Goal: Task Accomplishment & Management: Use online tool/utility

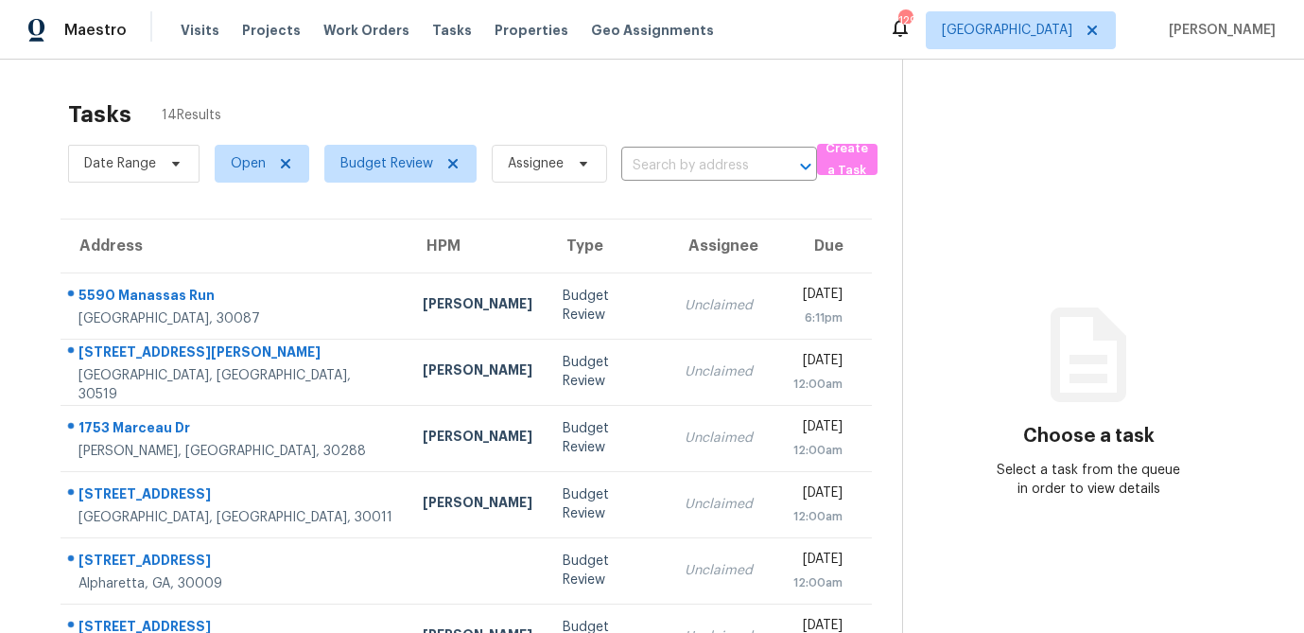
scroll to position [352, 0]
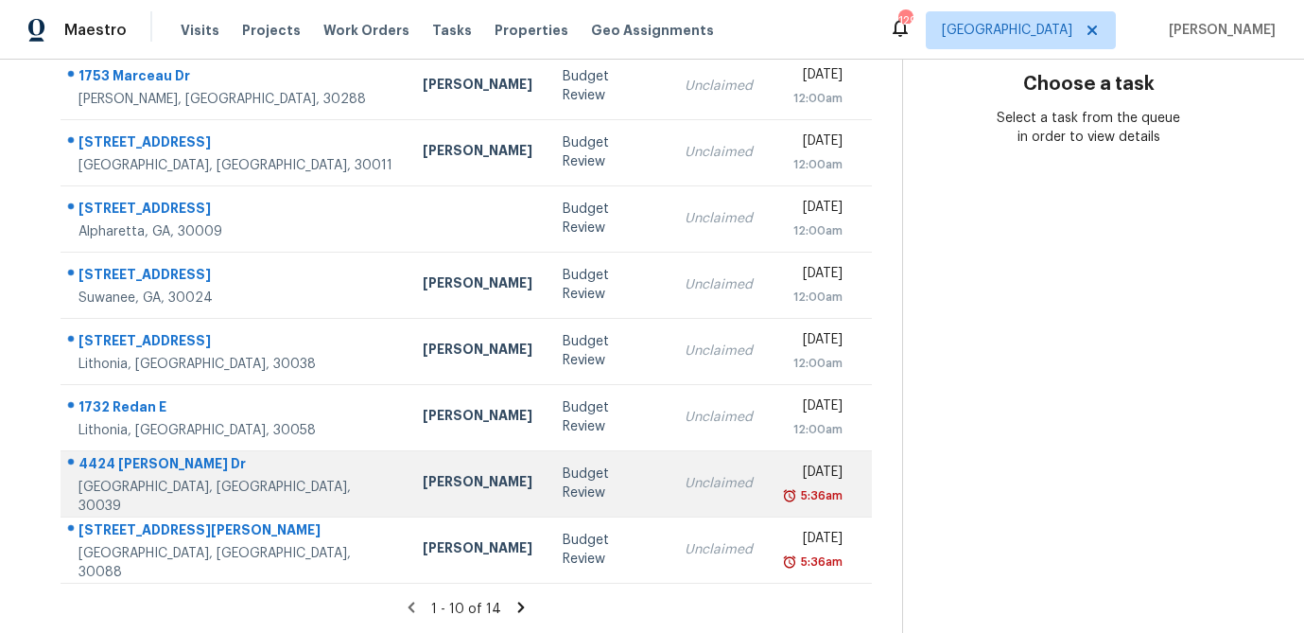
click at [670, 494] on td "Unclaimed" at bounding box center [719, 483] width 98 height 66
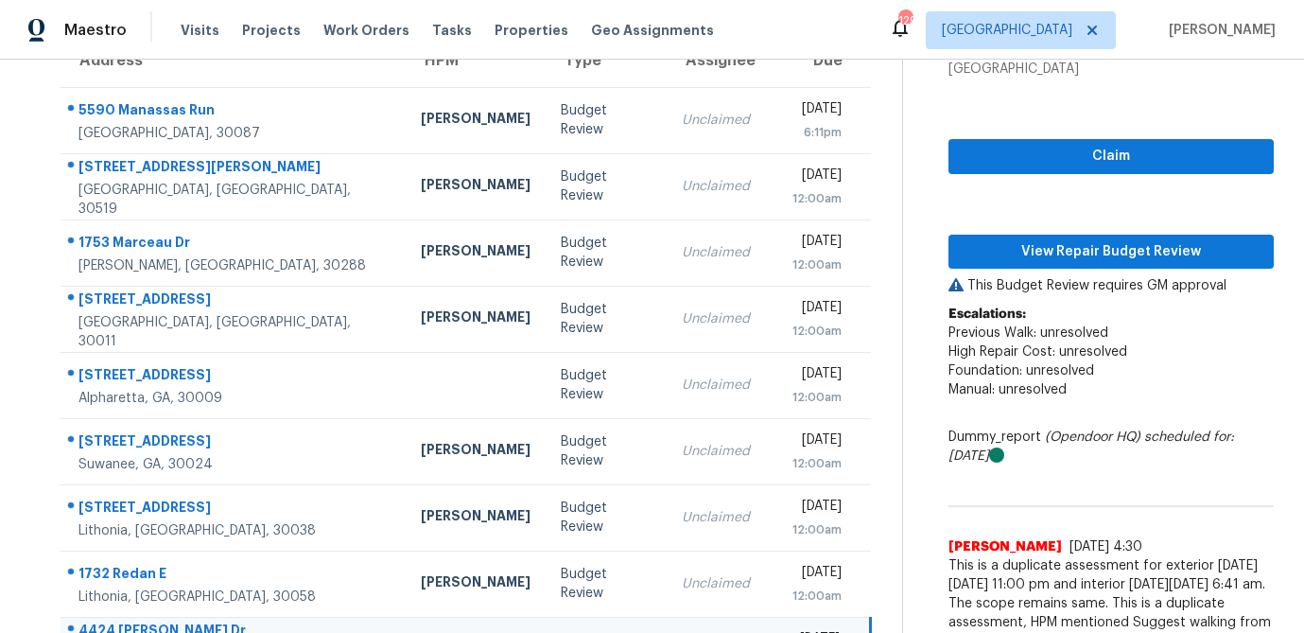
scroll to position [186, 0]
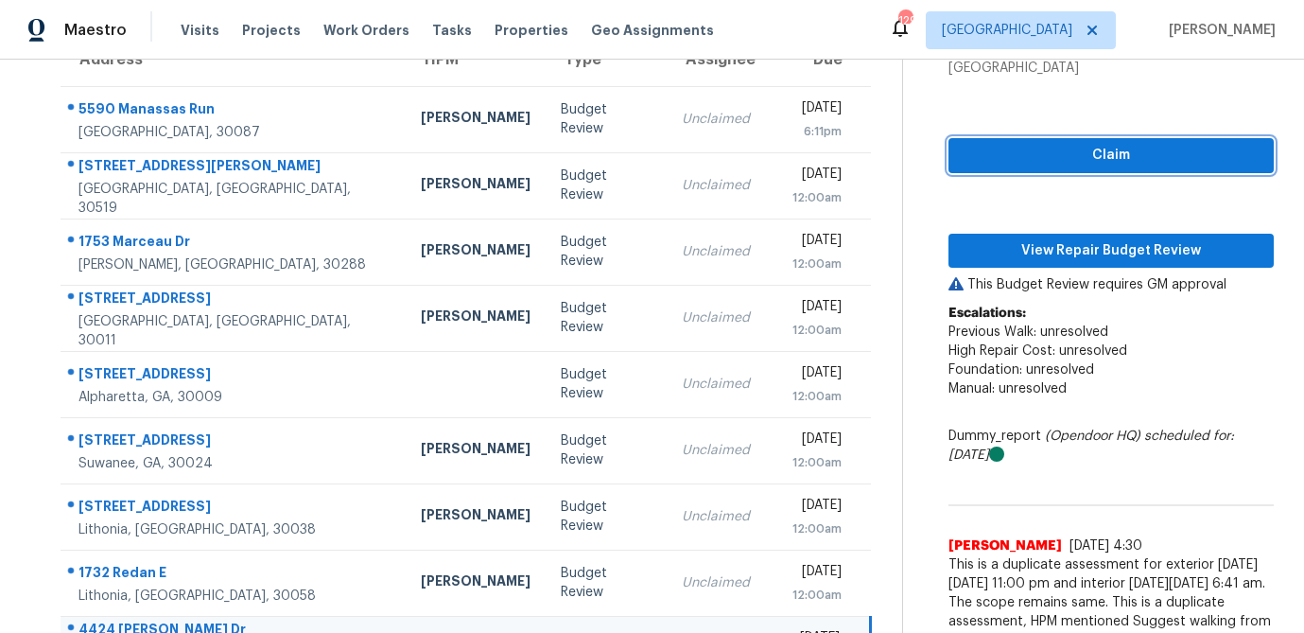
click at [1136, 159] on span "Claim" at bounding box center [1111, 156] width 295 height 24
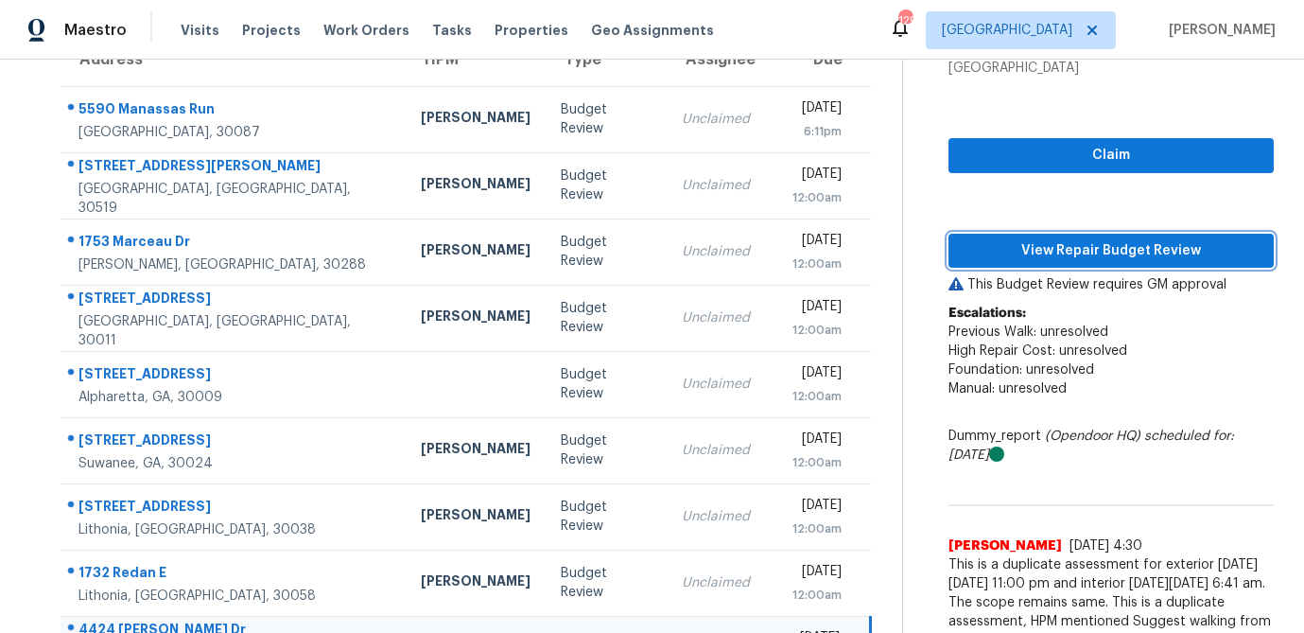
click at [1106, 258] on span "View Repair Budget Review" at bounding box center [1111, 251] width 295 height 24
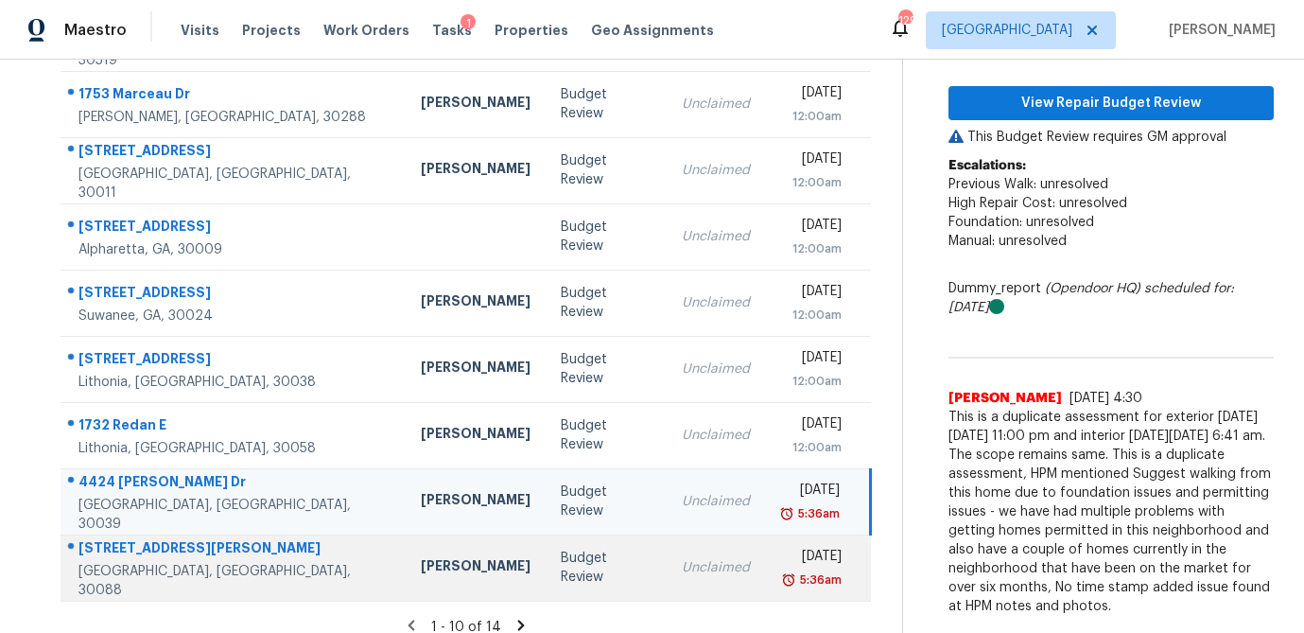
scroll to position [352, 0]
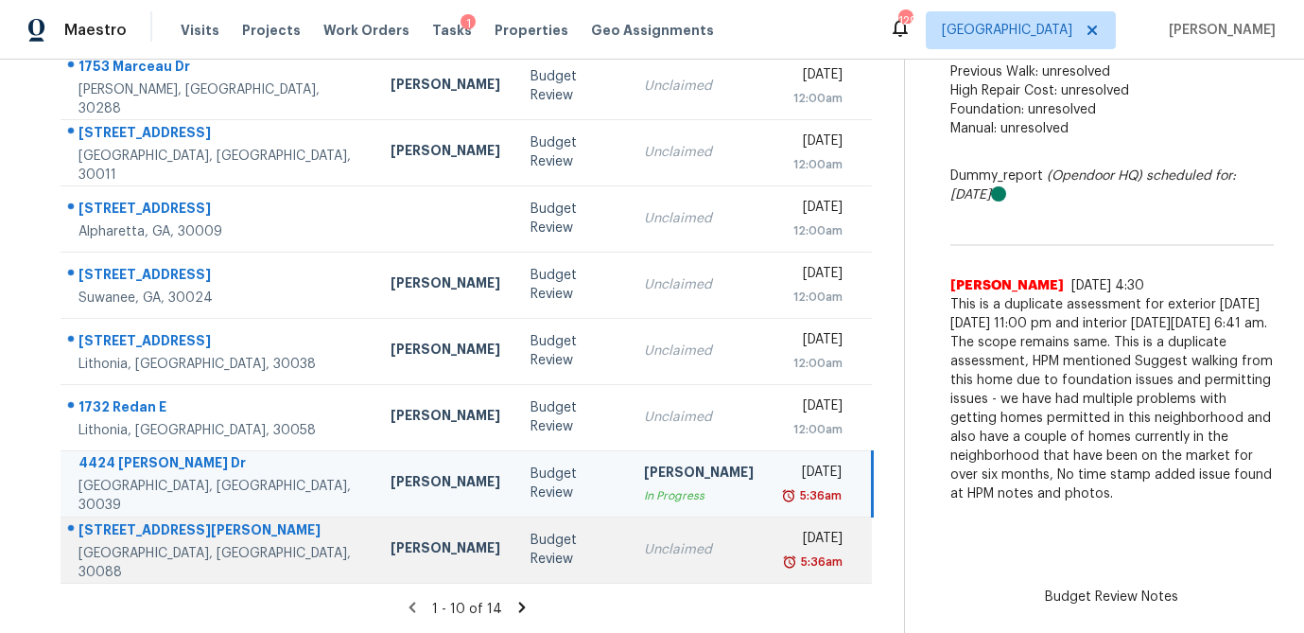
click at [629, 547] on td "Unclaimed" at bounding box center [699, 549] width 140 height 66
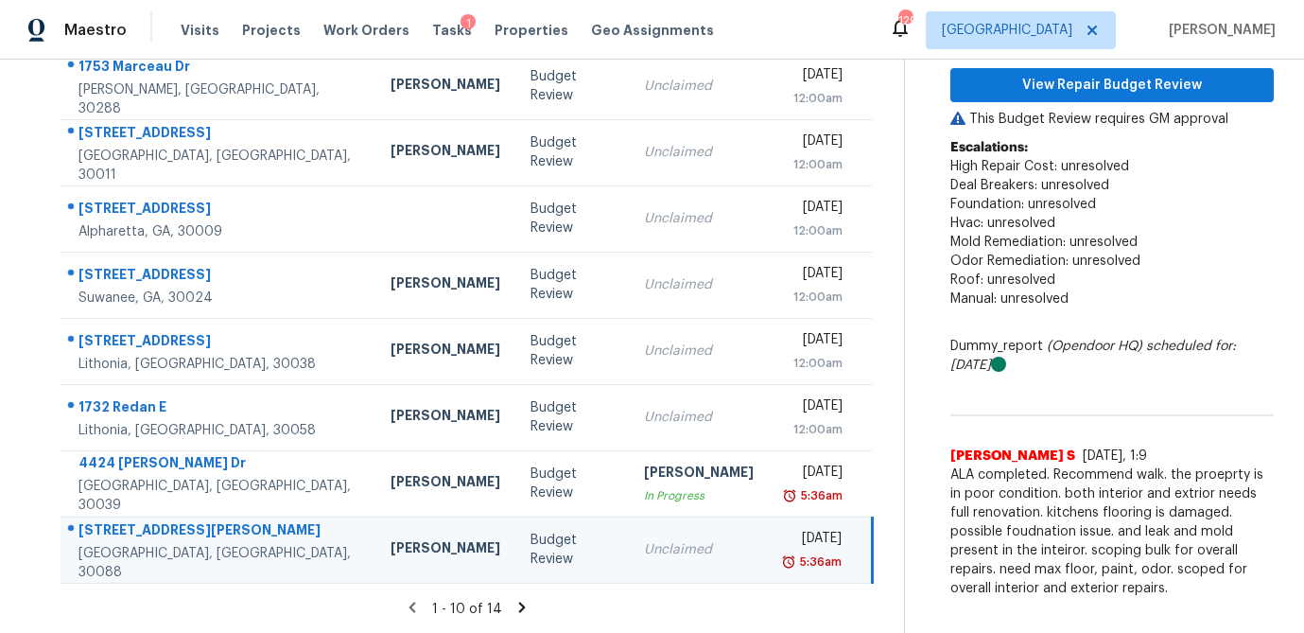
scroll to position [157, 0]
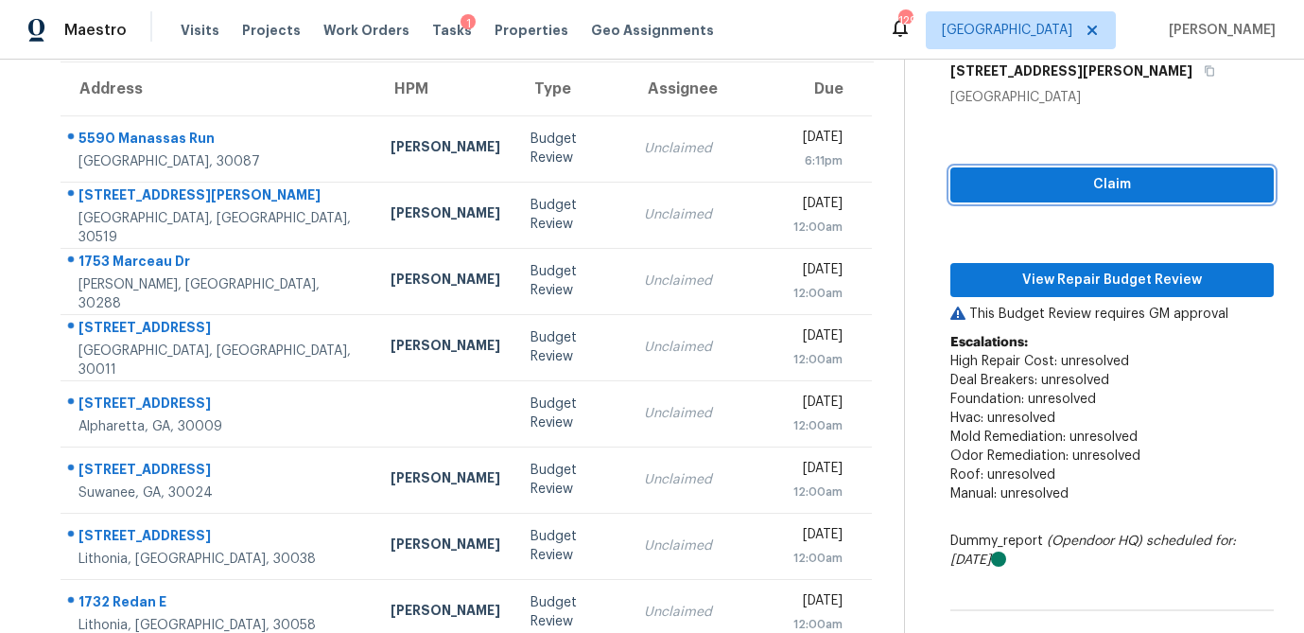
click at [1122, 183] on span "Claim" at bounding box center [1112, 185] width 293 height 24
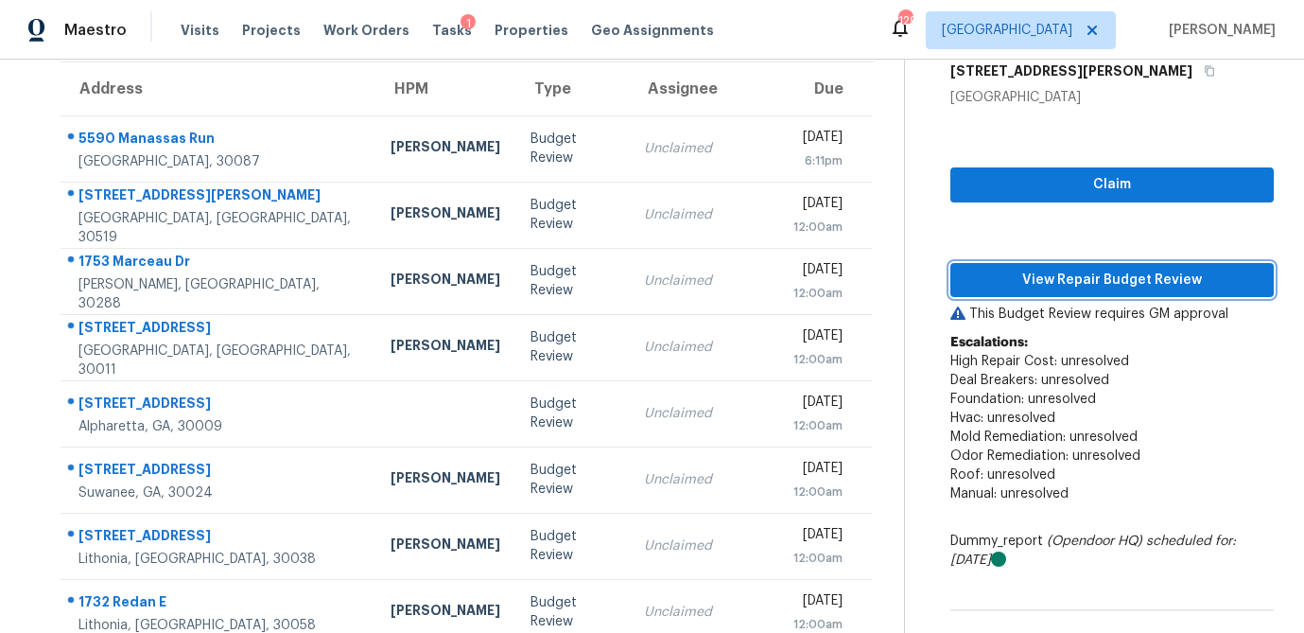
click at [1079, 286] on span "View Repair Budget Review" at bounding box center [1112, 281] width 293 height 24
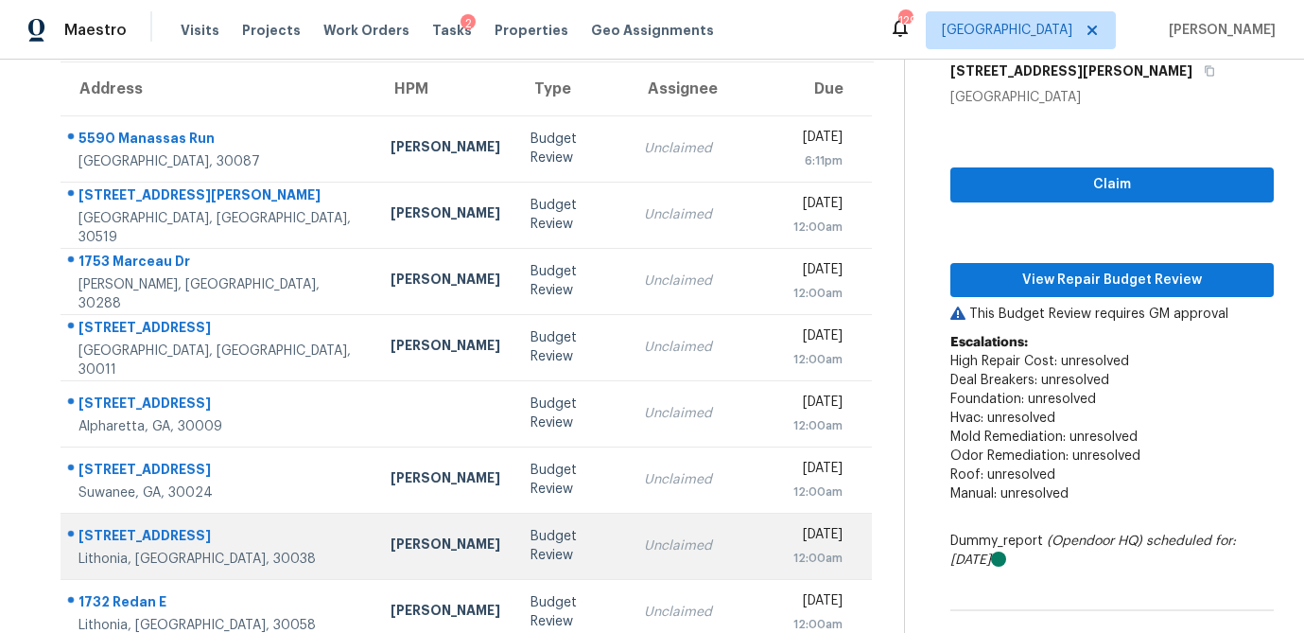
scroll to position [352, 0]
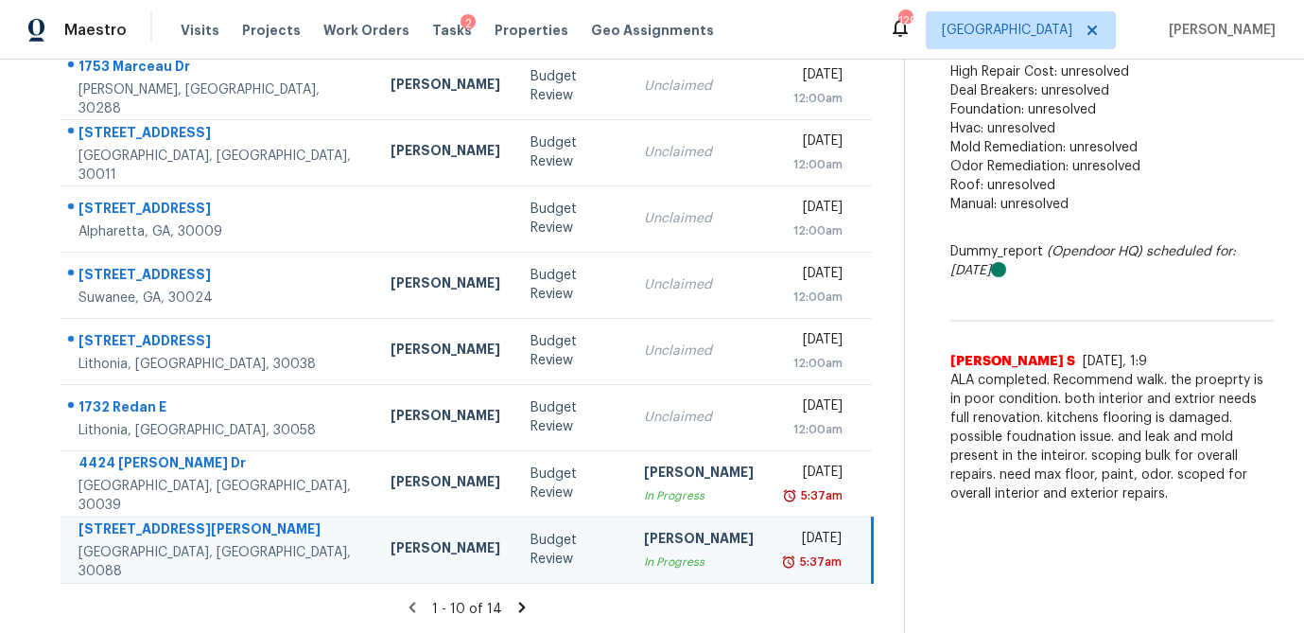
click at [514, 608] on icon at bounding box center [522, 607] width 17 height 17
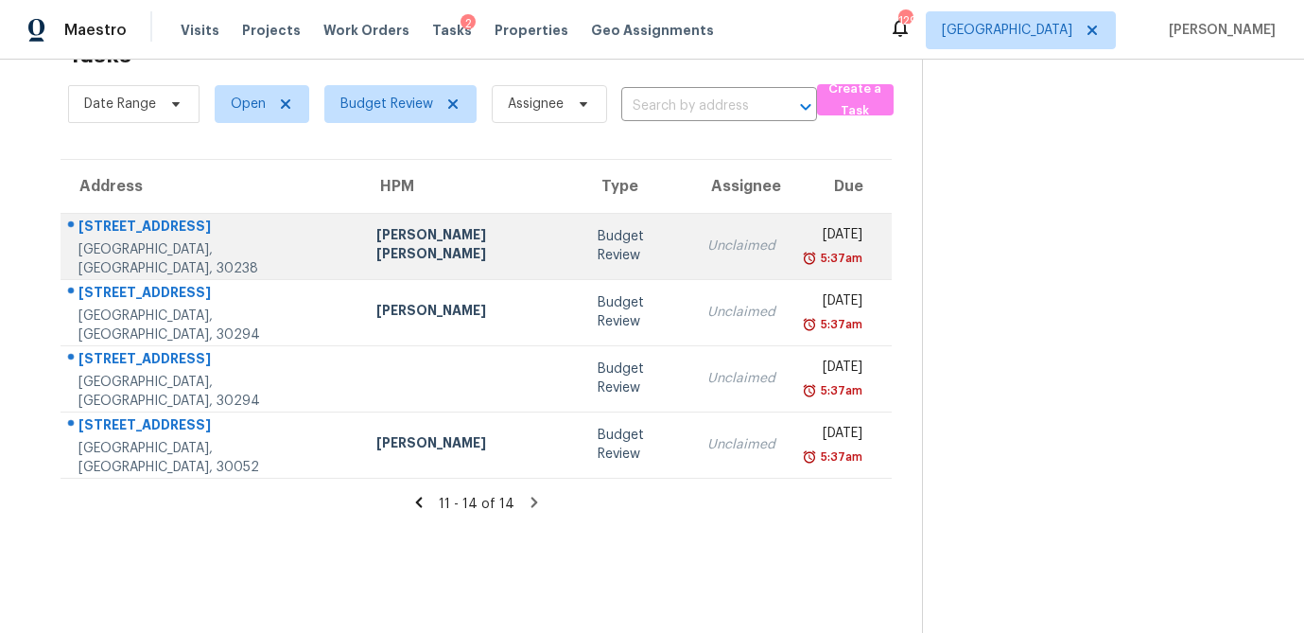
click at [583, 265] on td "Budget Review" at bounding box center [638, 246] width 110 height 66
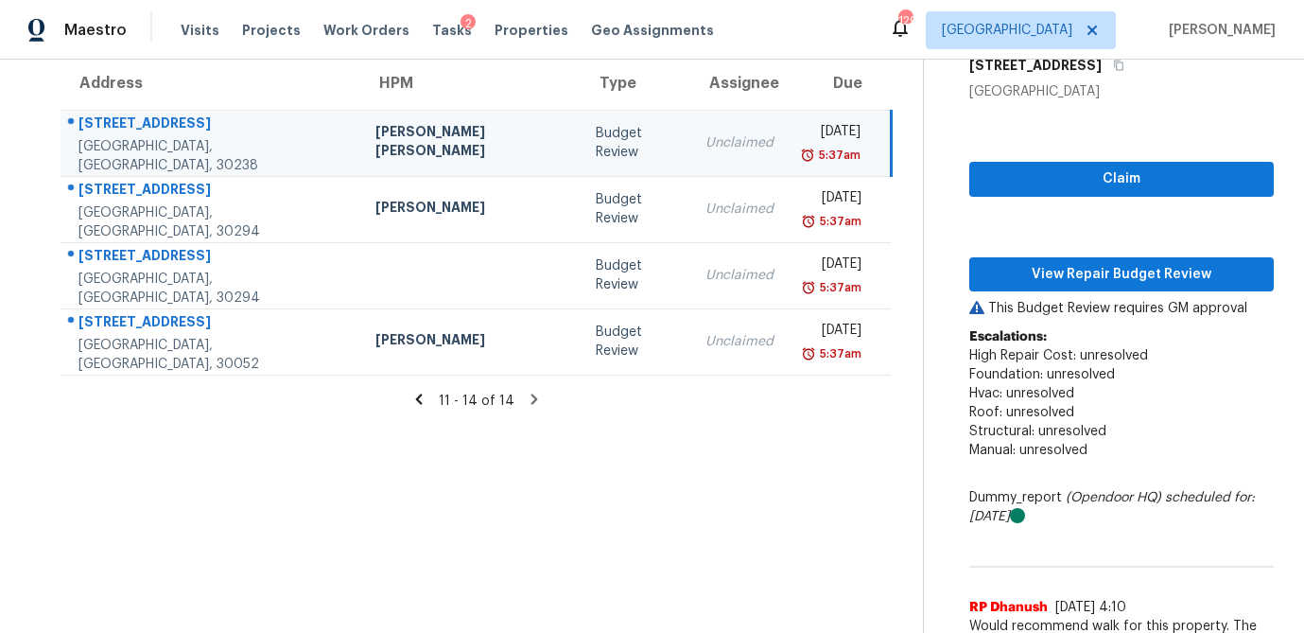
scroll to position [163, 0]
click at [1093, 183] on span "Claim" at bounding box center [1122, 179] width 274 height 24
click at [1070, 277] on span "View Repair Budget Review" at bounding box center [1122, 275] width 274 height 24
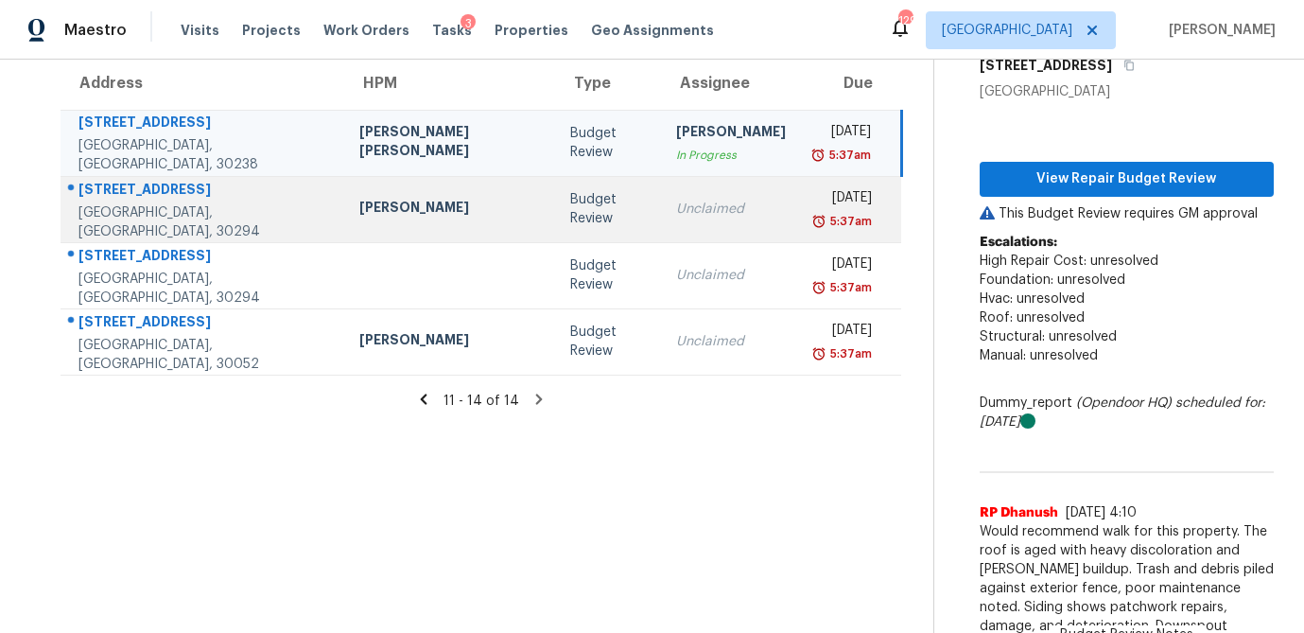
click at [676, 213] on div "Unclaimed" at bounding box center [731, 209] width 110 height 19
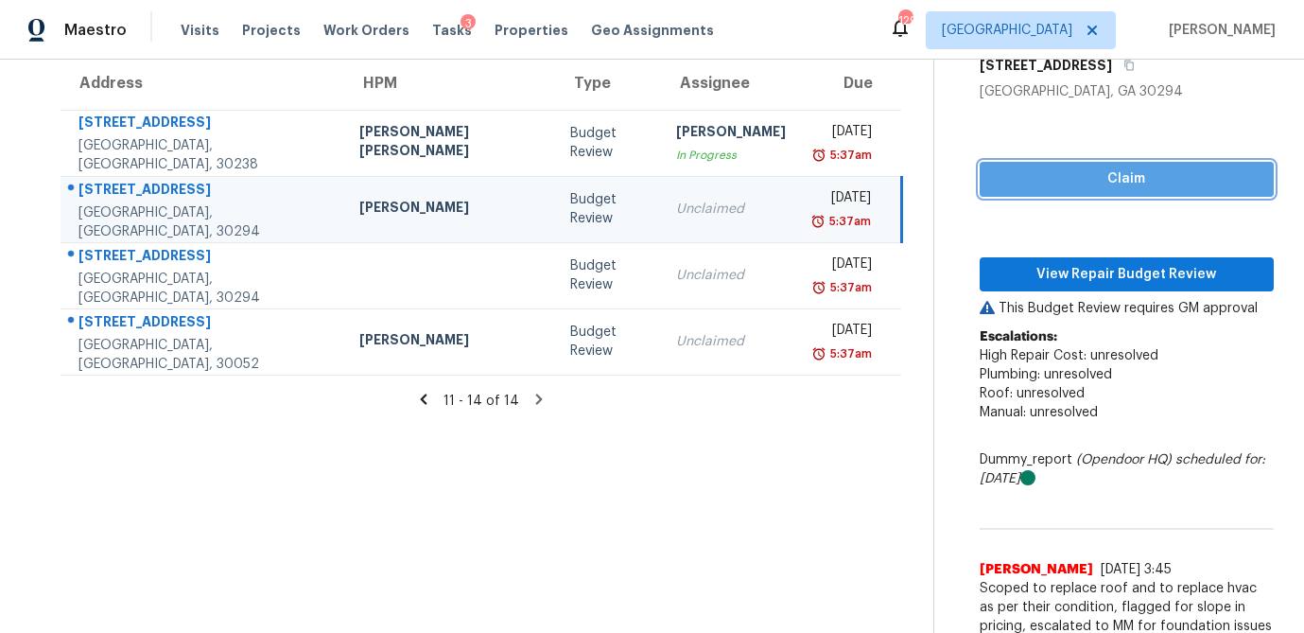
click at [1056, 183] on span "Claim" at bounding box center [1127, 179] width 264 height 24
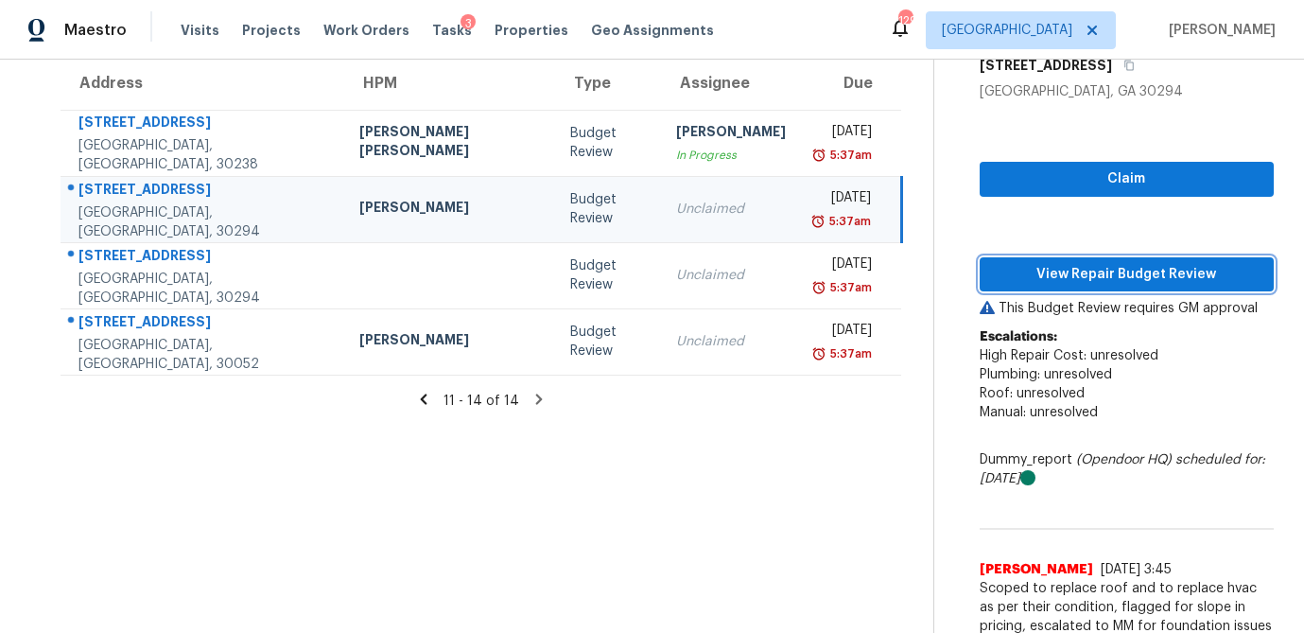
click at [1045, 286] on button "View Repair Budget Review" at bounding box center [1127, 274] width 294 height 35
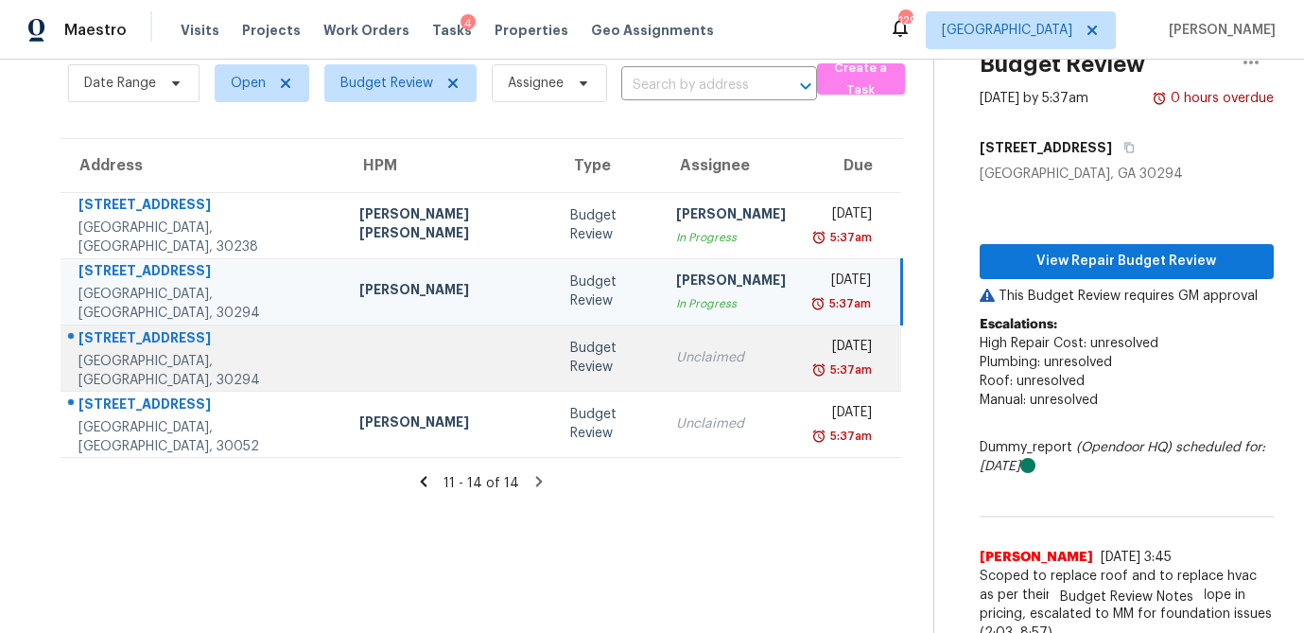
click at [570, 347] on div "Budget Review" at bounding box center [608, 358] width 76 height 38
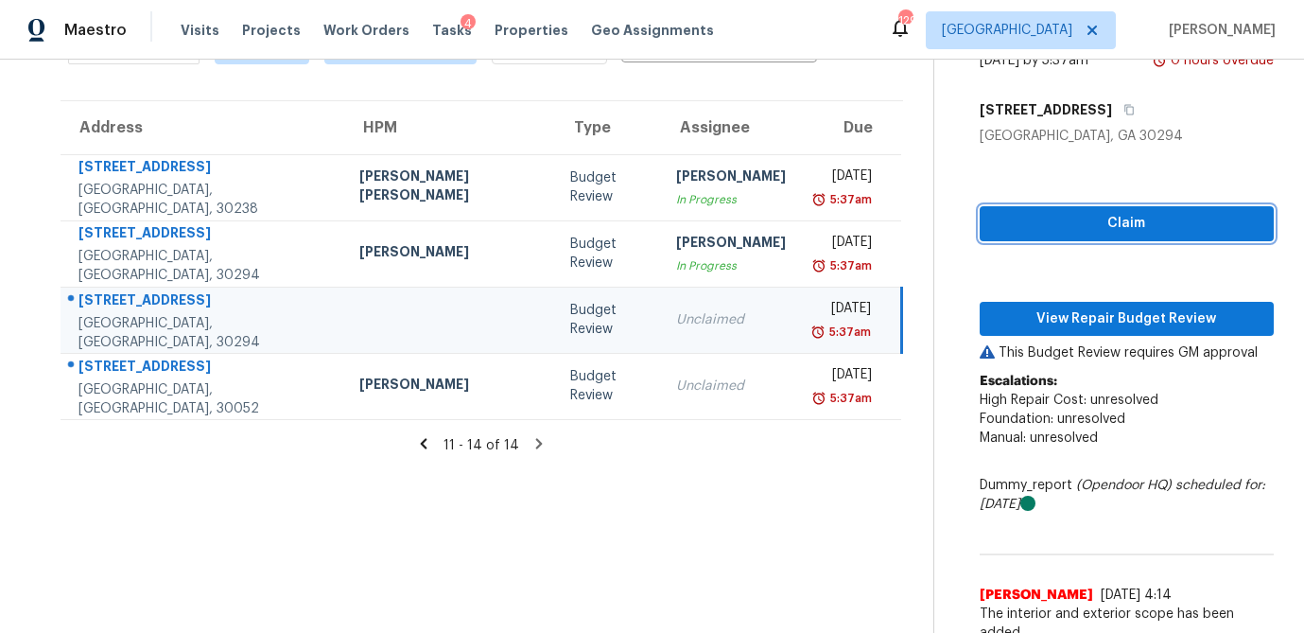
drag, startPoint x: 1046, startPoint y: 232, endPoint x: 1022, endPoint y: 253, distance: 32.1
click at [1046, 232] on span "Claim" at bounding box center [1127, 224] width 264 height 24
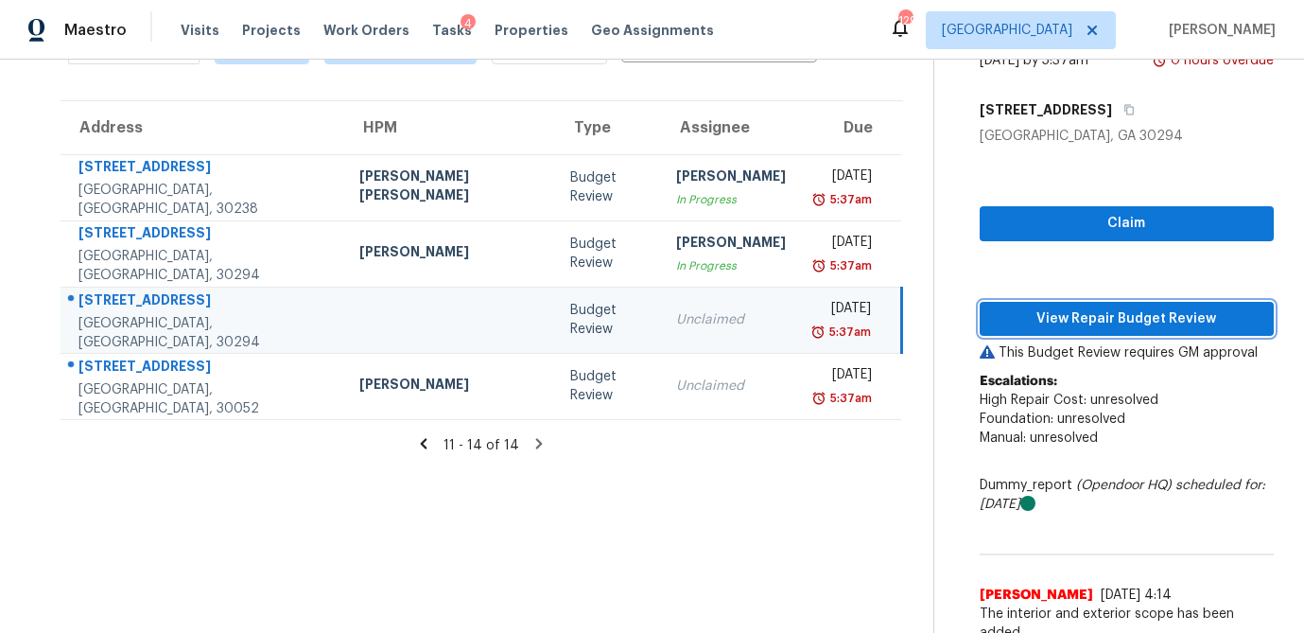
click at [1011, 314] on span "View Repair Budget Review" at bounding box center [1127, 319] width 264 height 24
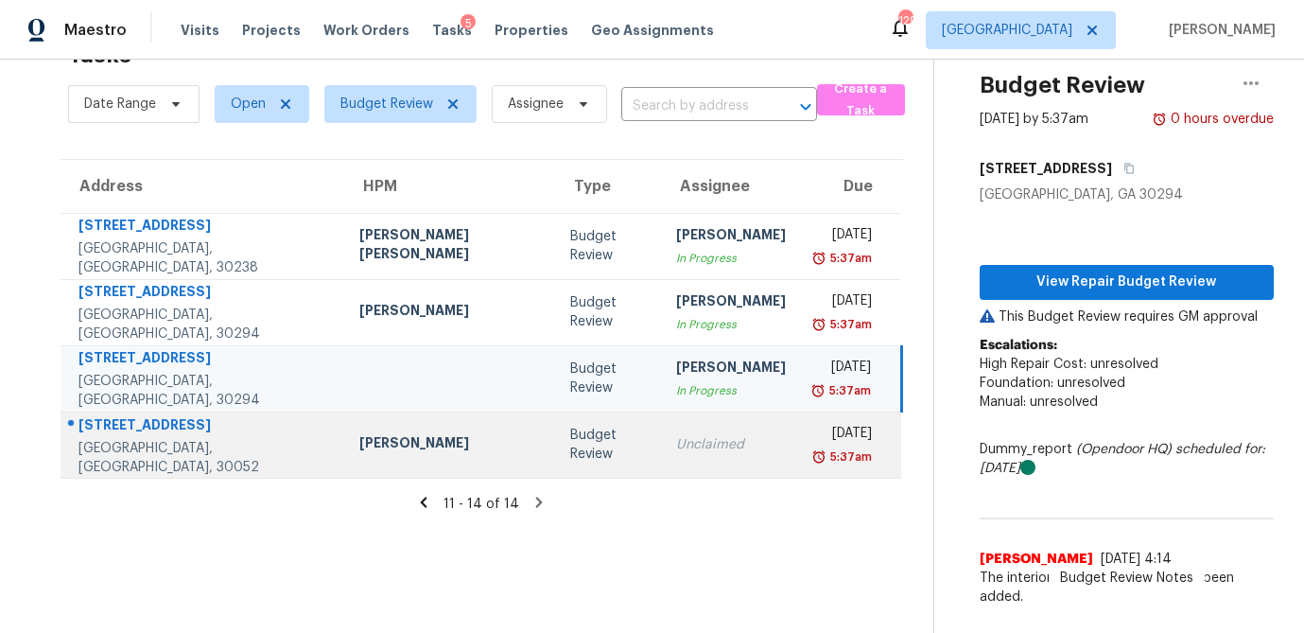
scroll to position [60, 0]
click at [661, 433] on td "Unclaimed" at bounding box center [731, 444] width 140 height 66
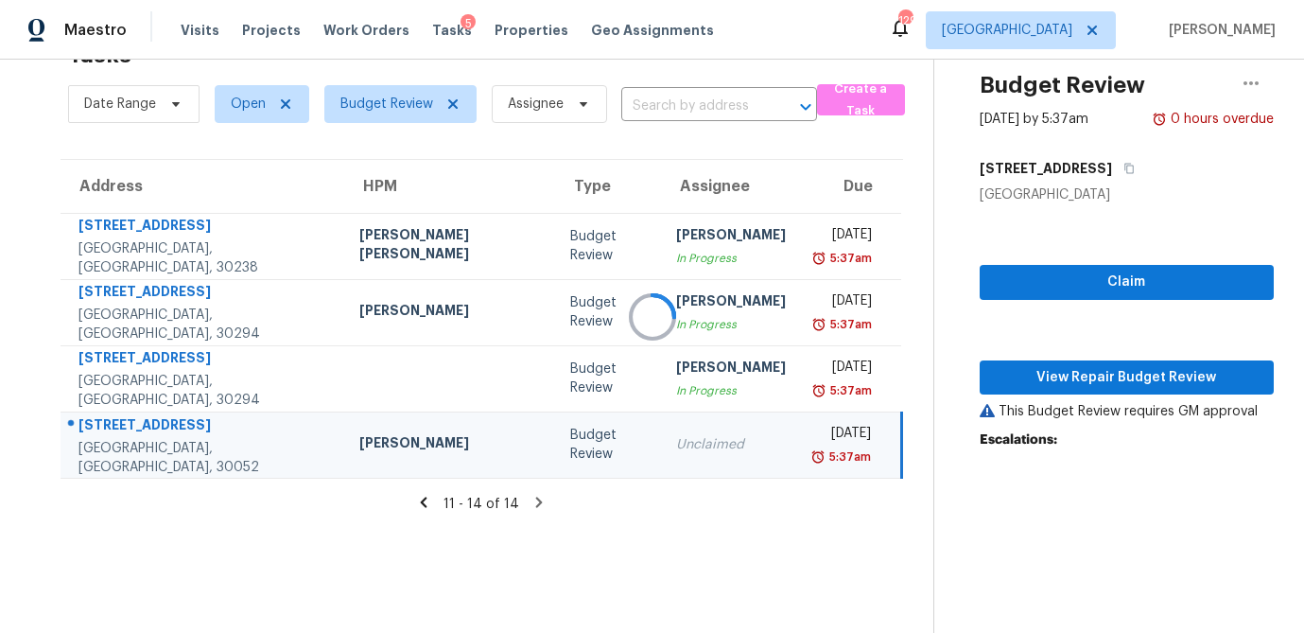
scroll to position [118, 0]
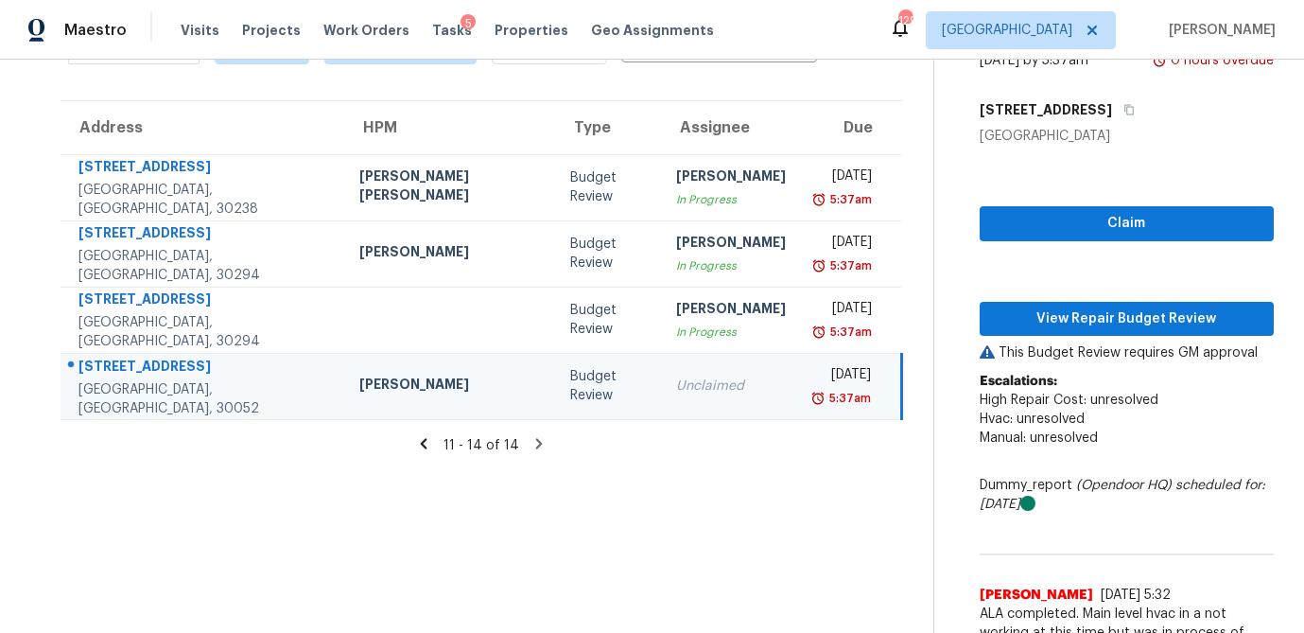
click at [1045, 241] on div "Claim View Repair Budget Review This Budget Review requires GM approval Escalat…" at bounding box center [1127, 408] width 294 height 525
click at [1045, 232] on span "Claim" at bounding box center [1127, 224] width 264 height 24
click at [1011, 314] on span "View Repair Budget Review" at bounding box center [1127, 319] width 264 height 24
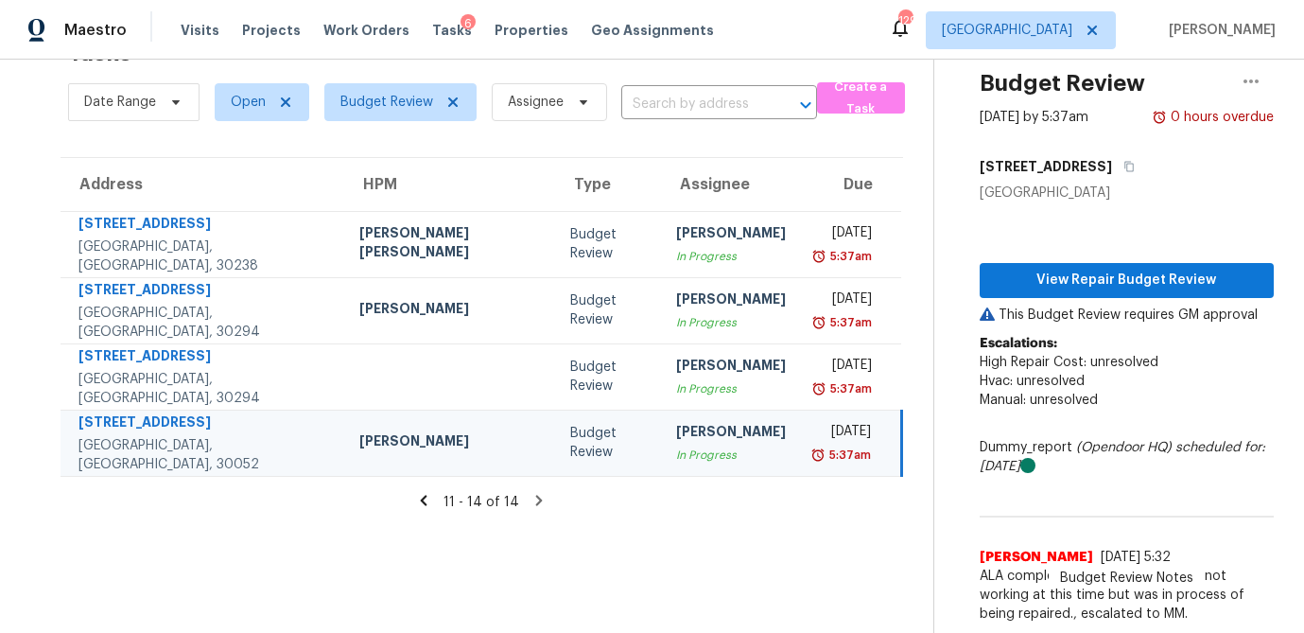
click at [421, 502] on icon at bounding box center [424, 500] width 7 height 10
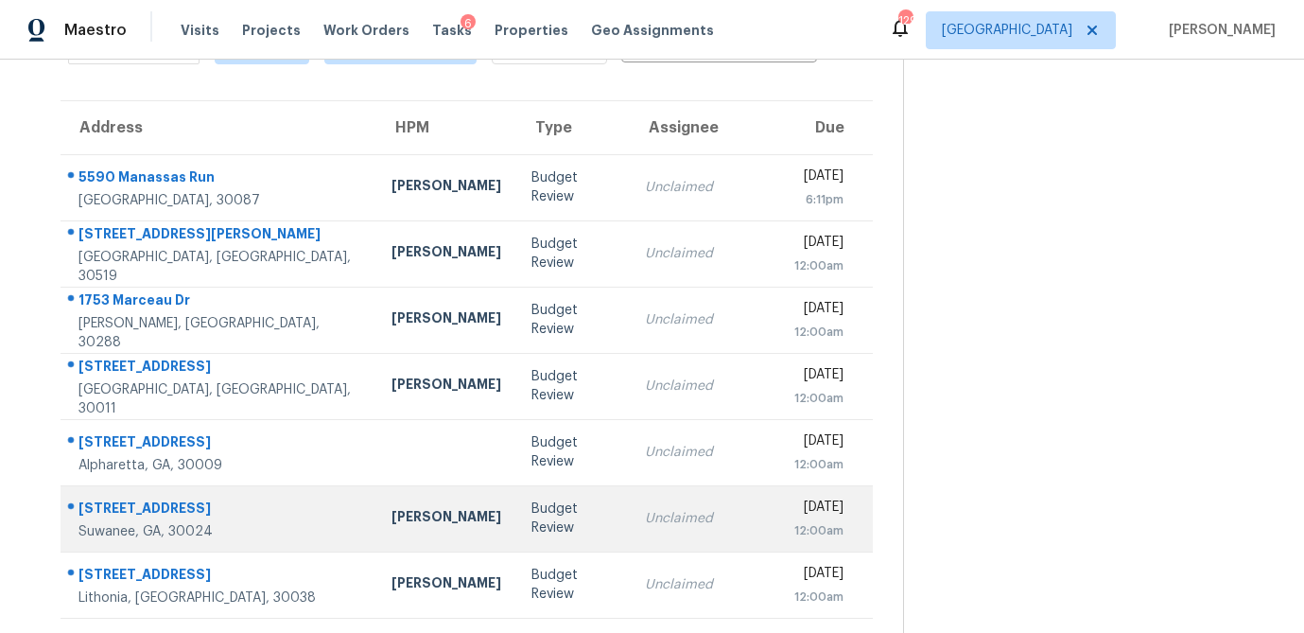
scroll to position [352, 0]
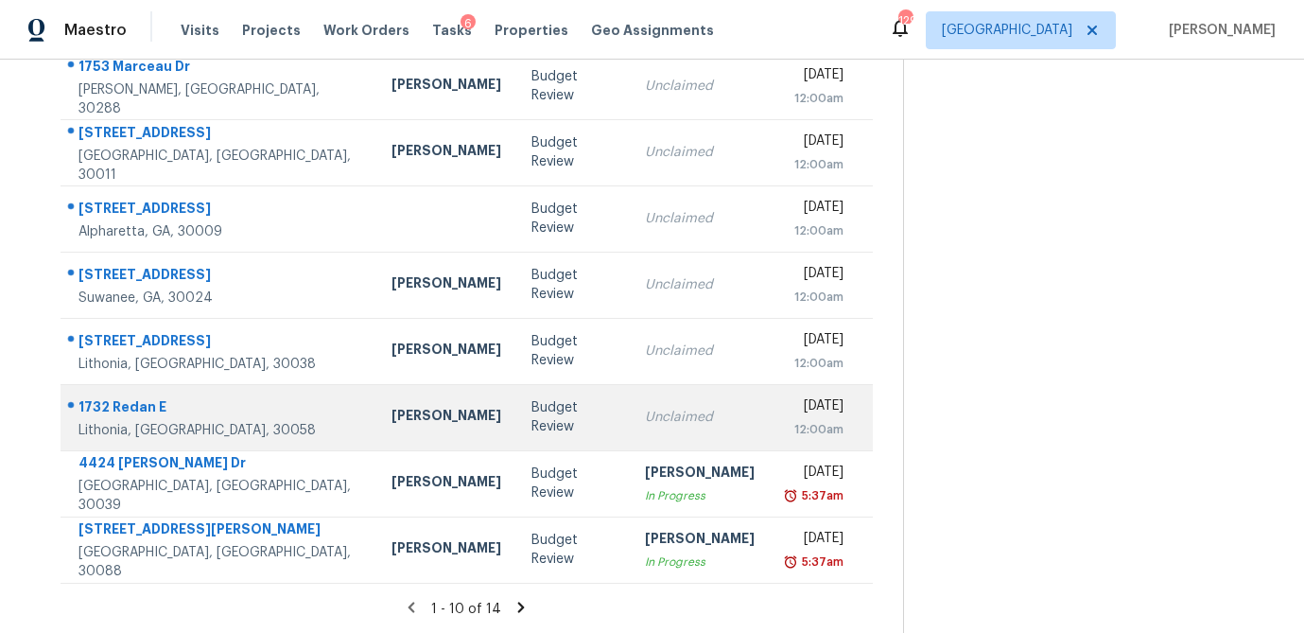
click at [534, 416] on td "Budget Review" at bounding box center [572, 417] width 113 height 66
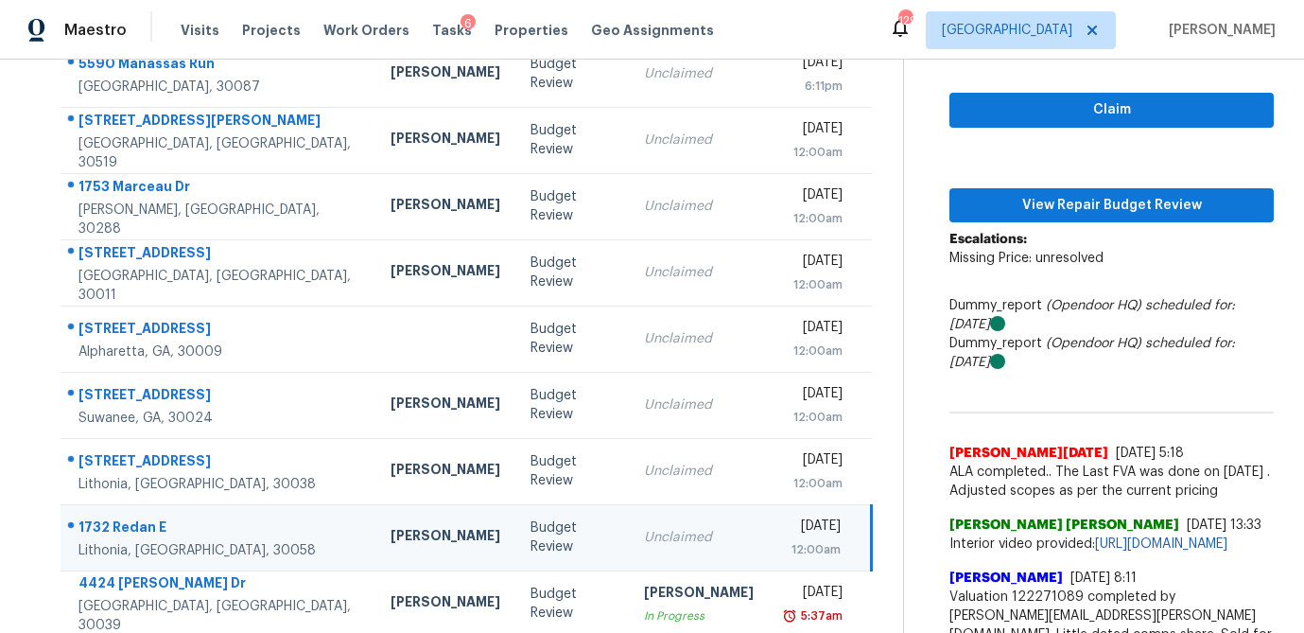
scroll to position [185, 0]
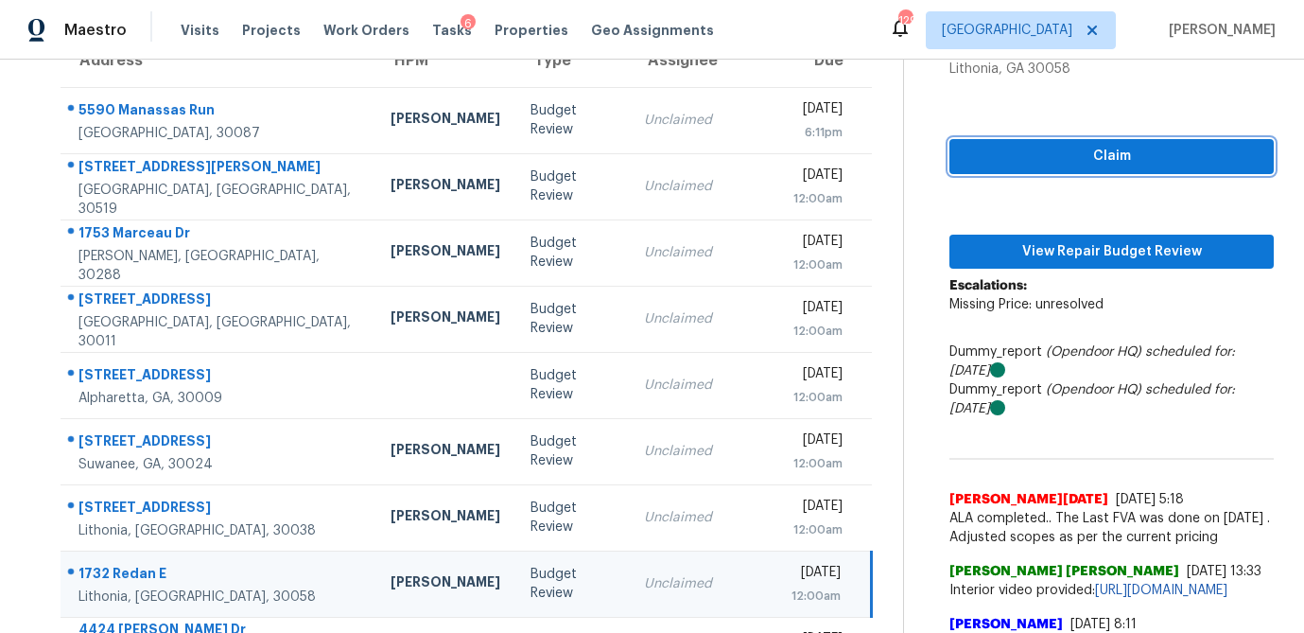
click at [1016, 153] on span "Claim" at bounding box center [1112, 157] width 294 height 24
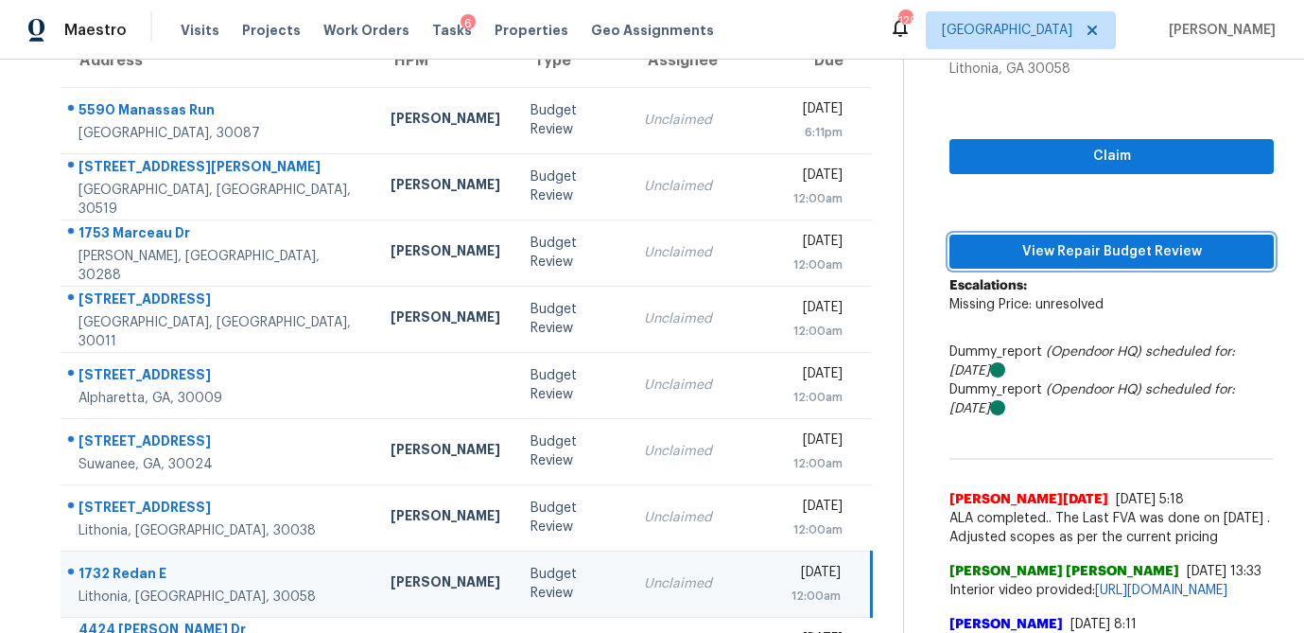
click at [1012, 249] on span "View Repair Budget Review" at bounding box center [1112, 252] width 294 height 24
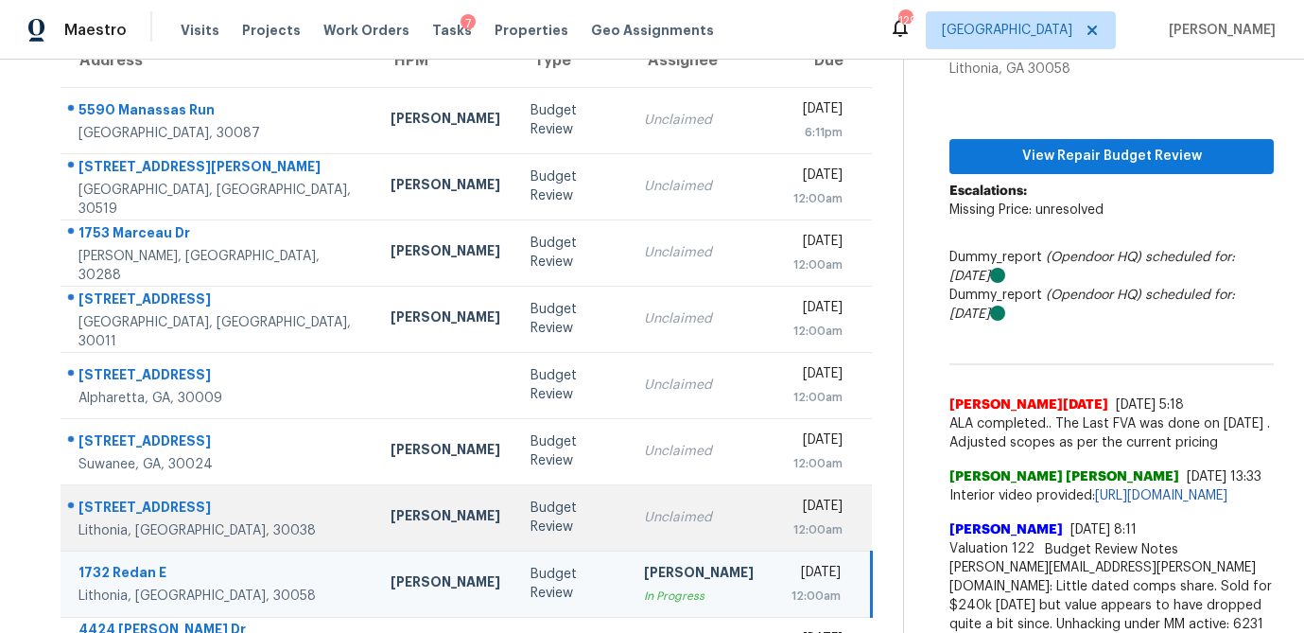
click at [390, 526] on td "[PERSON_NAME]" at bounding box center [445, 517] width 140 height 66
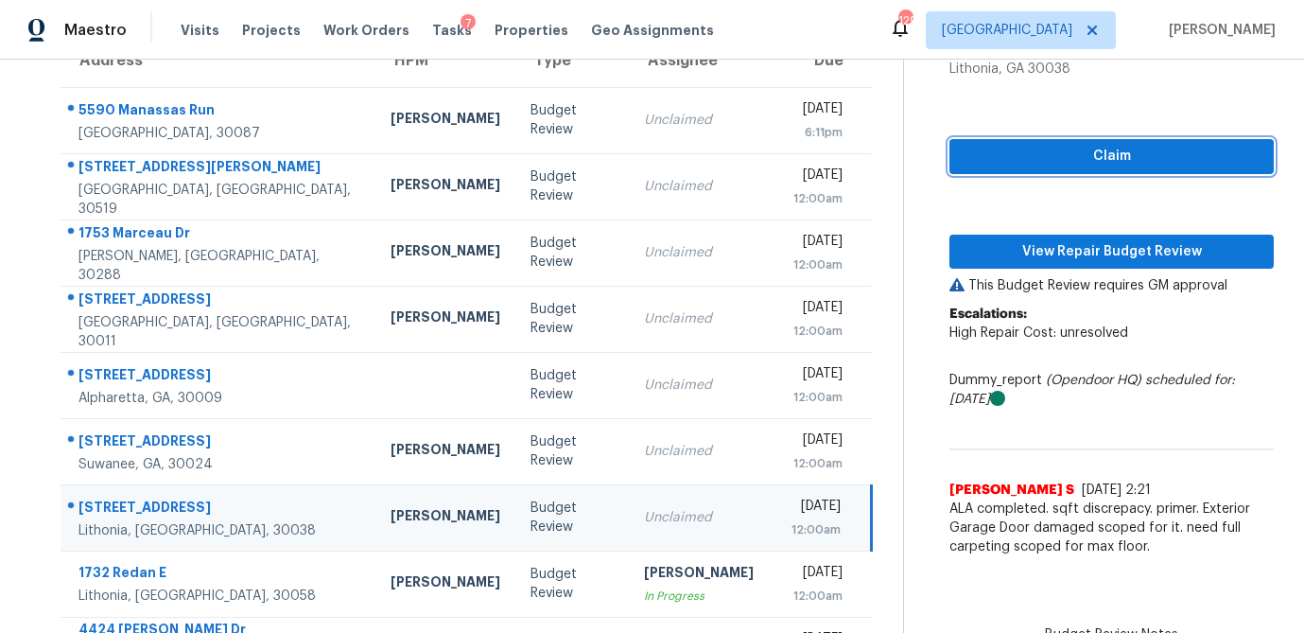
click at [990, 168] on button "Claim" at bounding box center [1112, 156] width 324 height 35
click at [971, 270] on div "Claim View Repair Budget Review This Budget Review requires GM approval Escalat…" at bounding box center [1112, 321] width 324 height 487
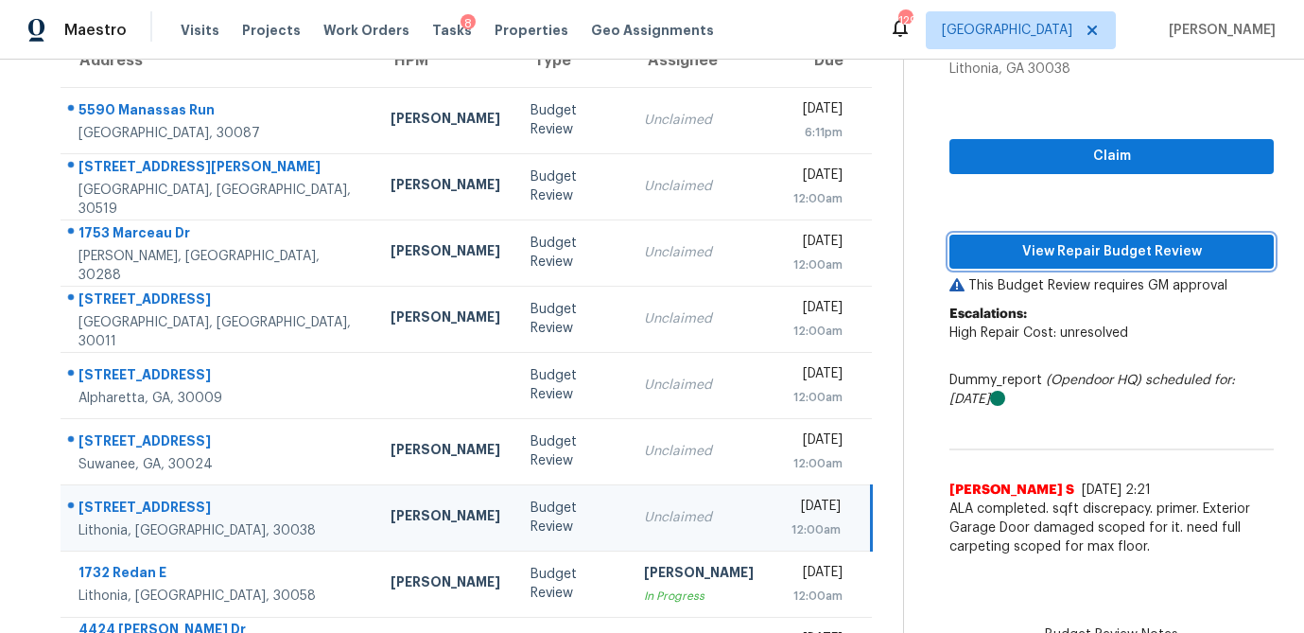
click at [999, 249] on span "View Repair Budget Review" at bounding box center [1112, 252] width 294 height 24
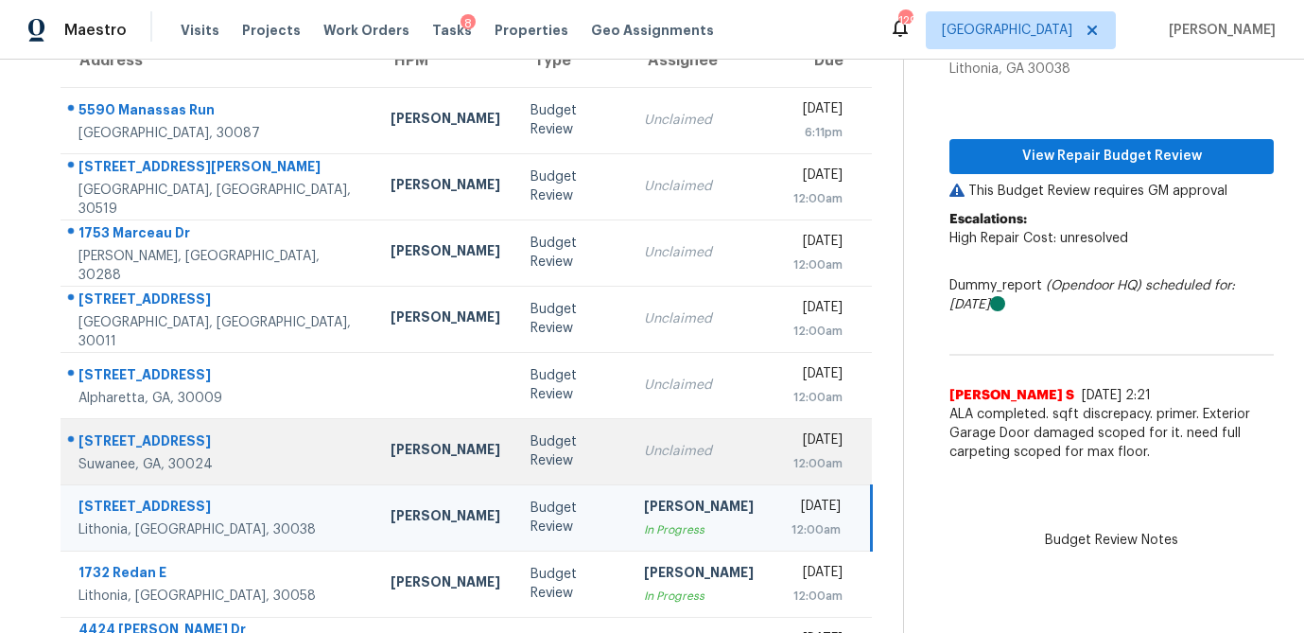
click at [531, 459] on div "Budget Review" at bounding box center [572, 451] width 83 height 38
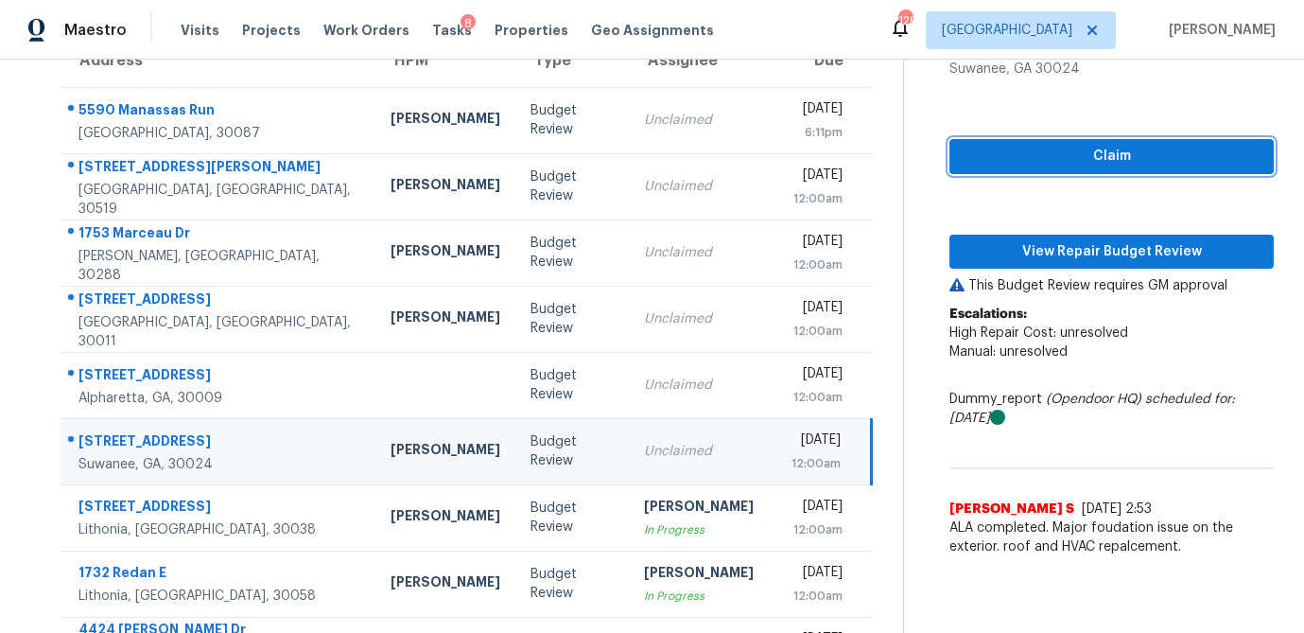
click at [1077, 158] on span "Claim" at bounding box center [1112, 157] width 294 height 24
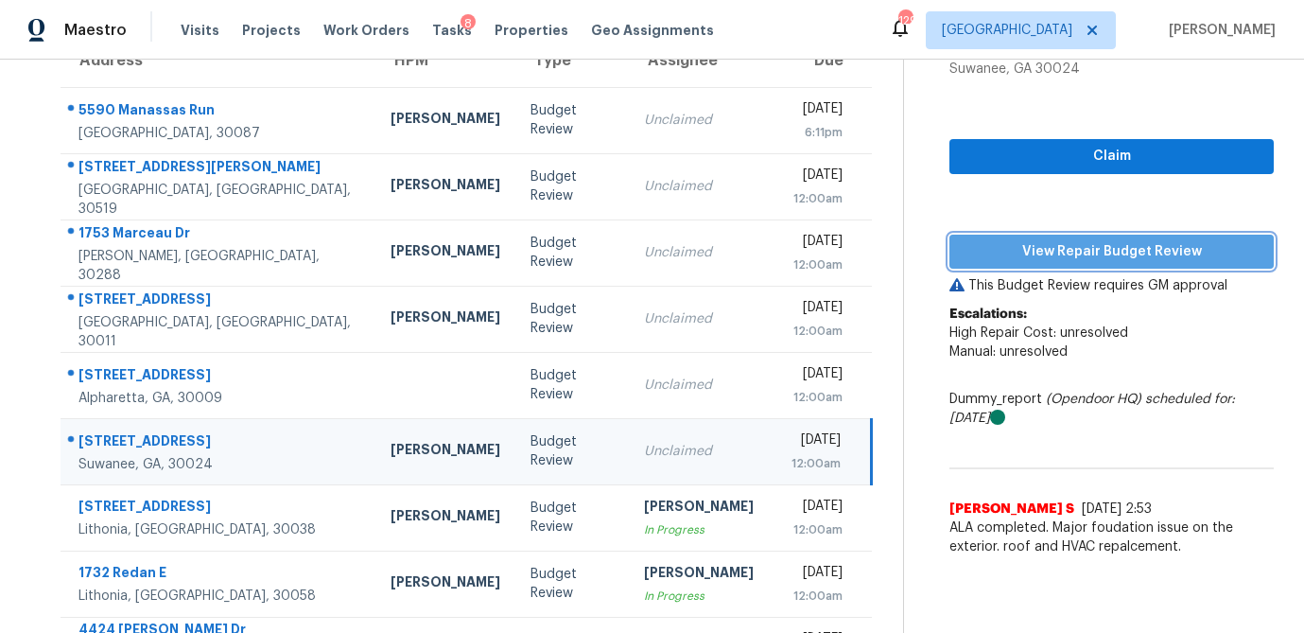
drag, startPoint x: 1058, startPoint y: 246, endPoint x: 1046, endPoint y: 252, distance: 13.5
click at [1058, 246] on span "View Repair Budget Review" at bounding box center [1112, 252] width 294 height 24
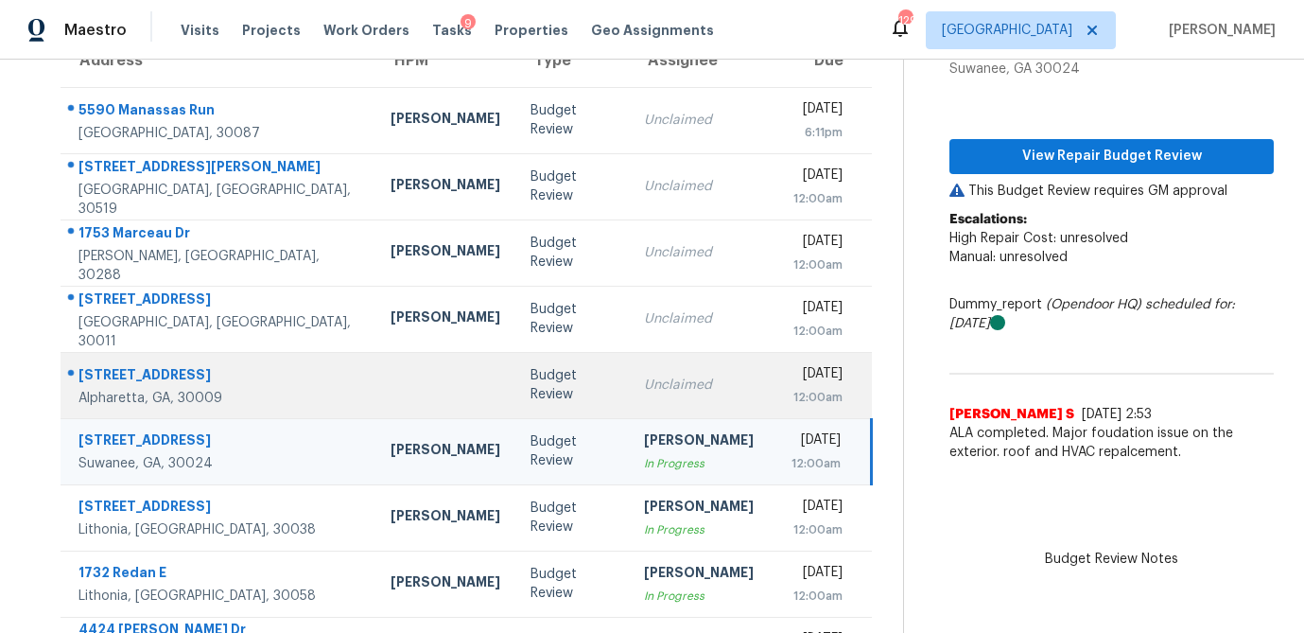
click at [526, 395] on td "Budget Review" at bounding box center [571, 385] width 113 height 66
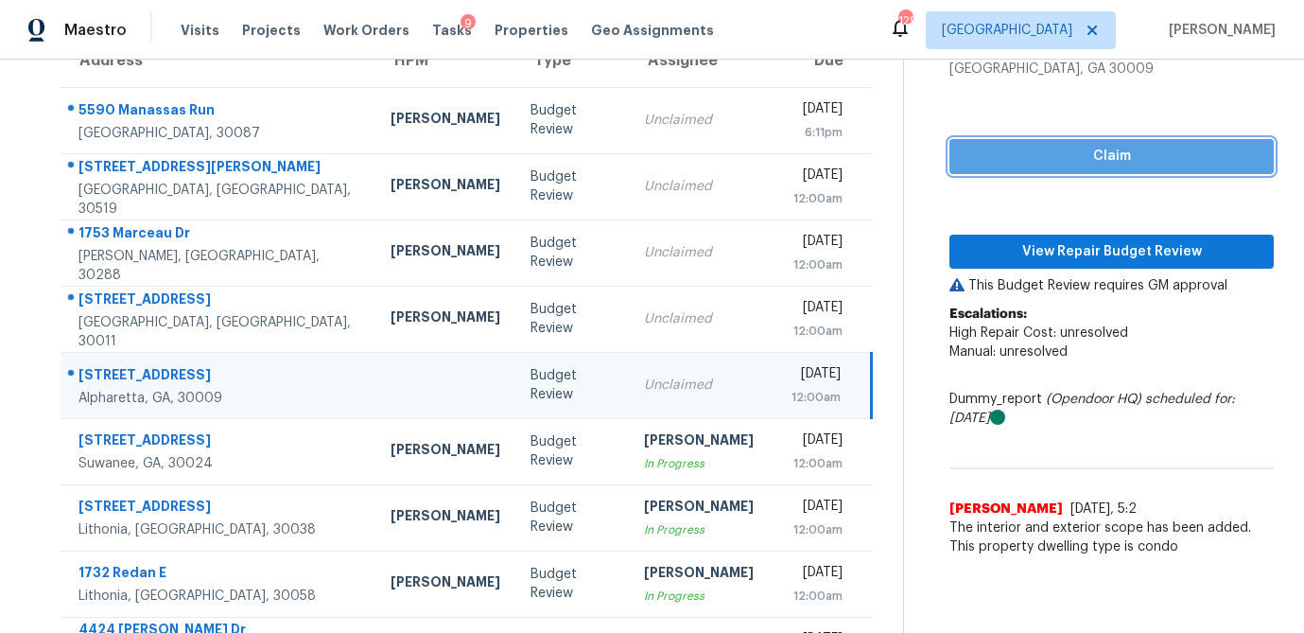
click at [1129, 151] on span "Claim" at bounding box center [1112, 157] width 294 height 24
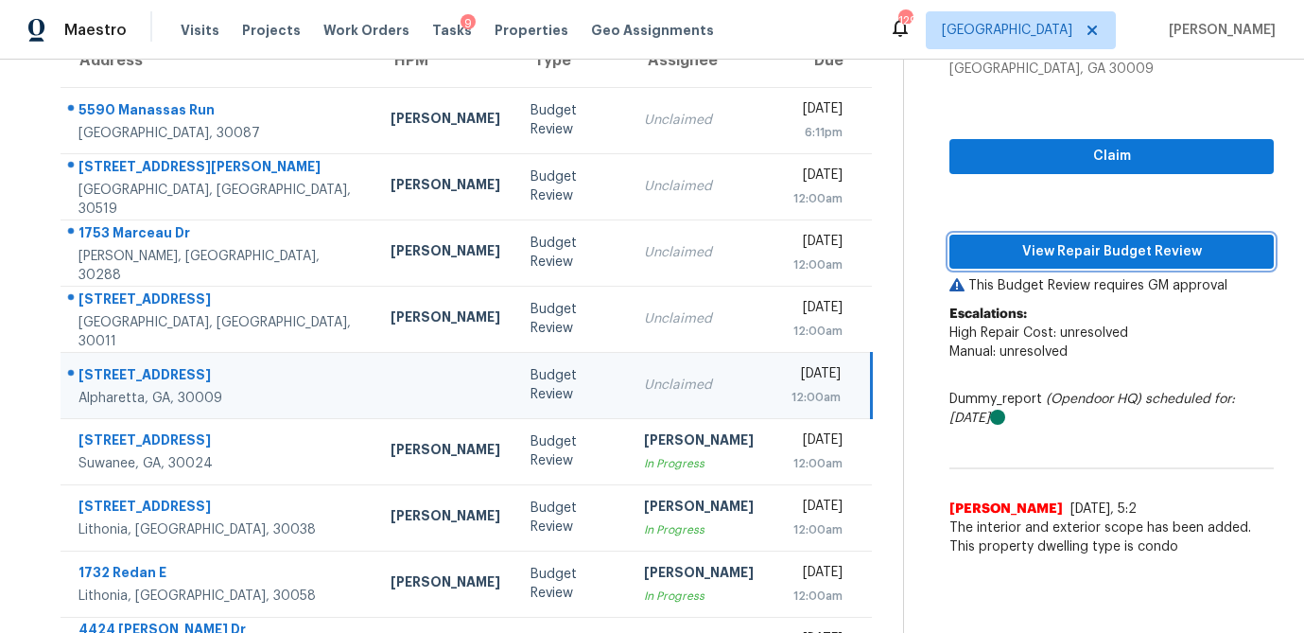
click at [1101, 253] on span "View Repair Budget Review" at bounding box center [1112, 252] width 294 height 24
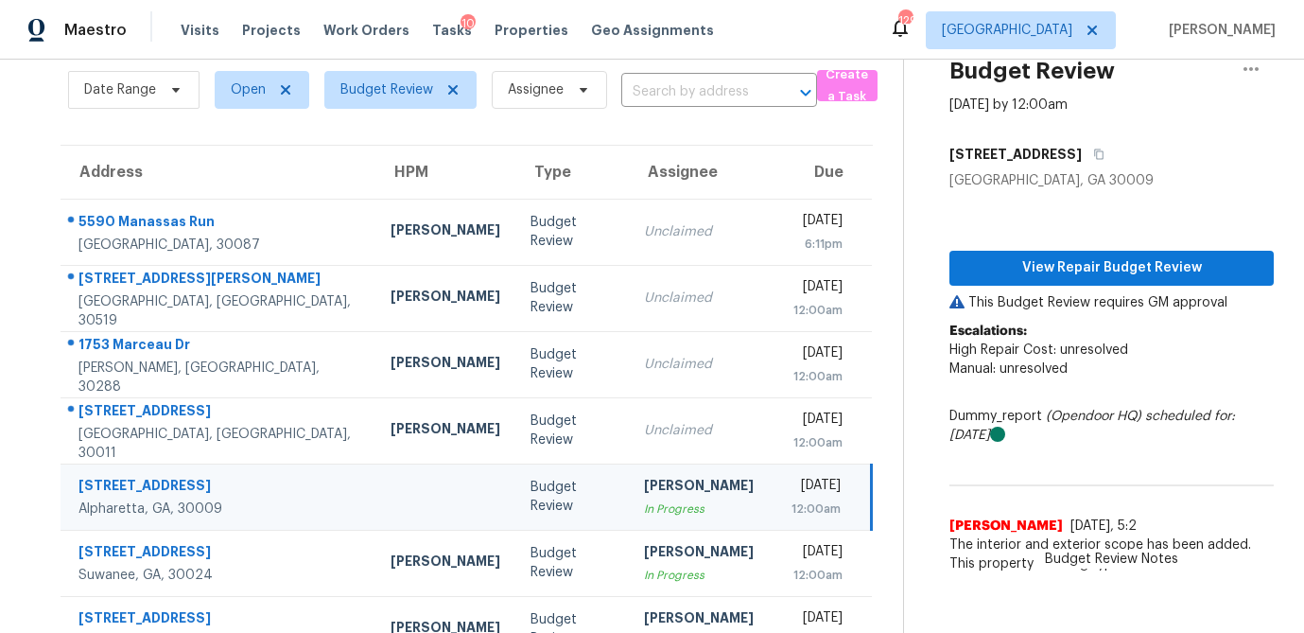
scroll to position [71, 0]
